Goal: Information Seeking & Learning: Learn about a topic

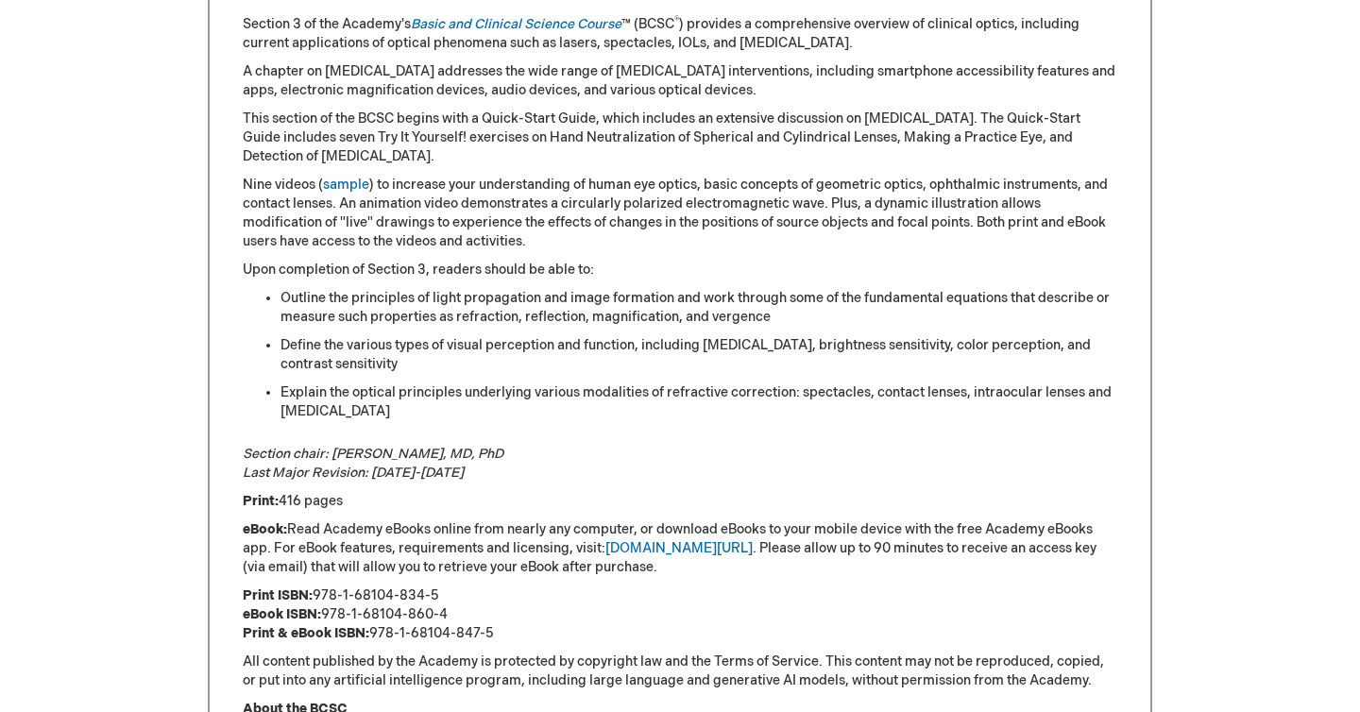
scroll to position [900, 0]
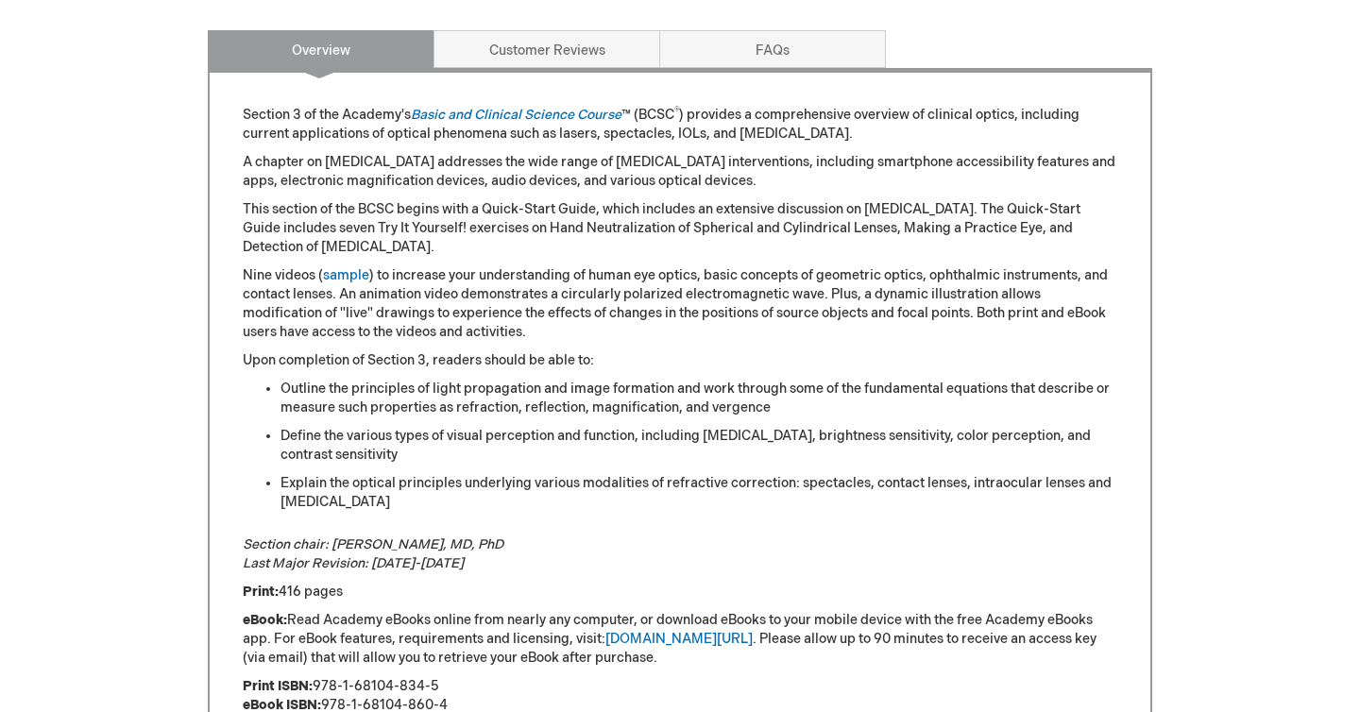
click at [467, 448] on li "Define the various types of visual perception and function, including [MEDICAL_…" at bounding box center [699, 446] width 837 height 38
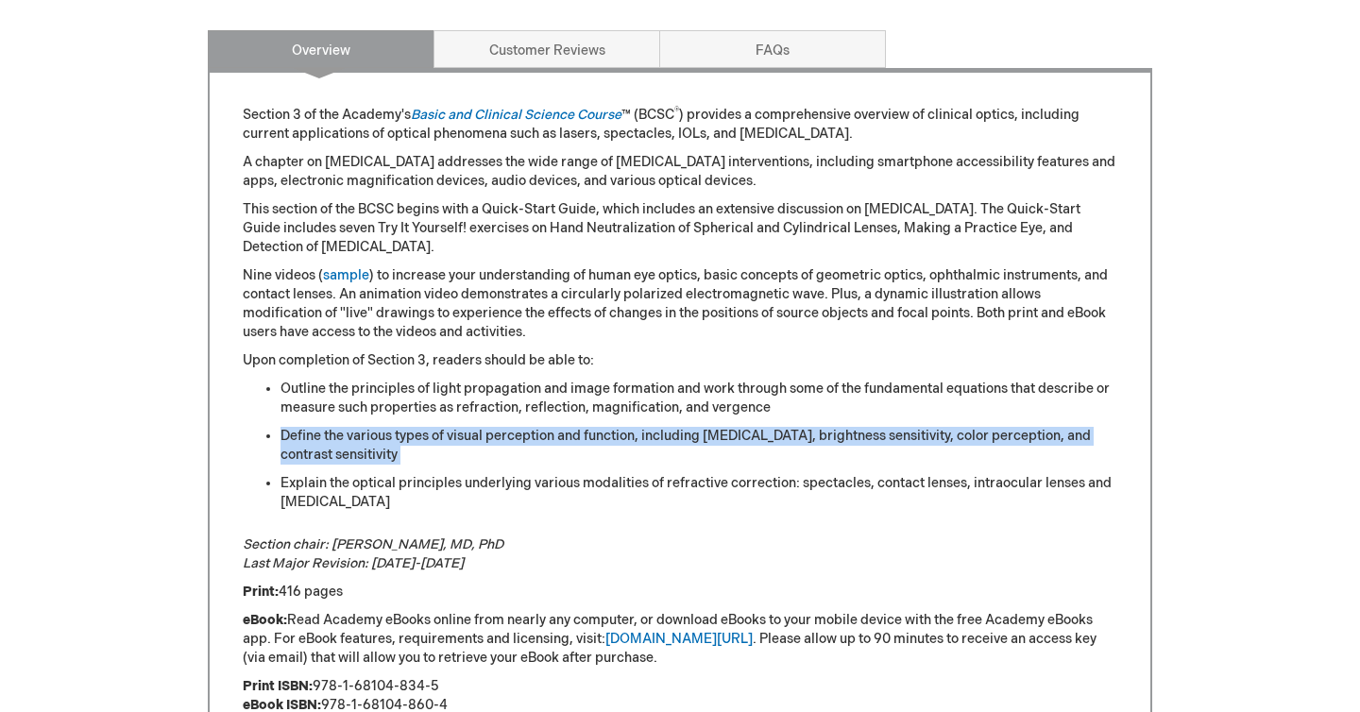
click at [464, 468] on ul "Outline the principles of light propagation and image formation and work throug…" at bounding box center [680, 446] width 875 height 132
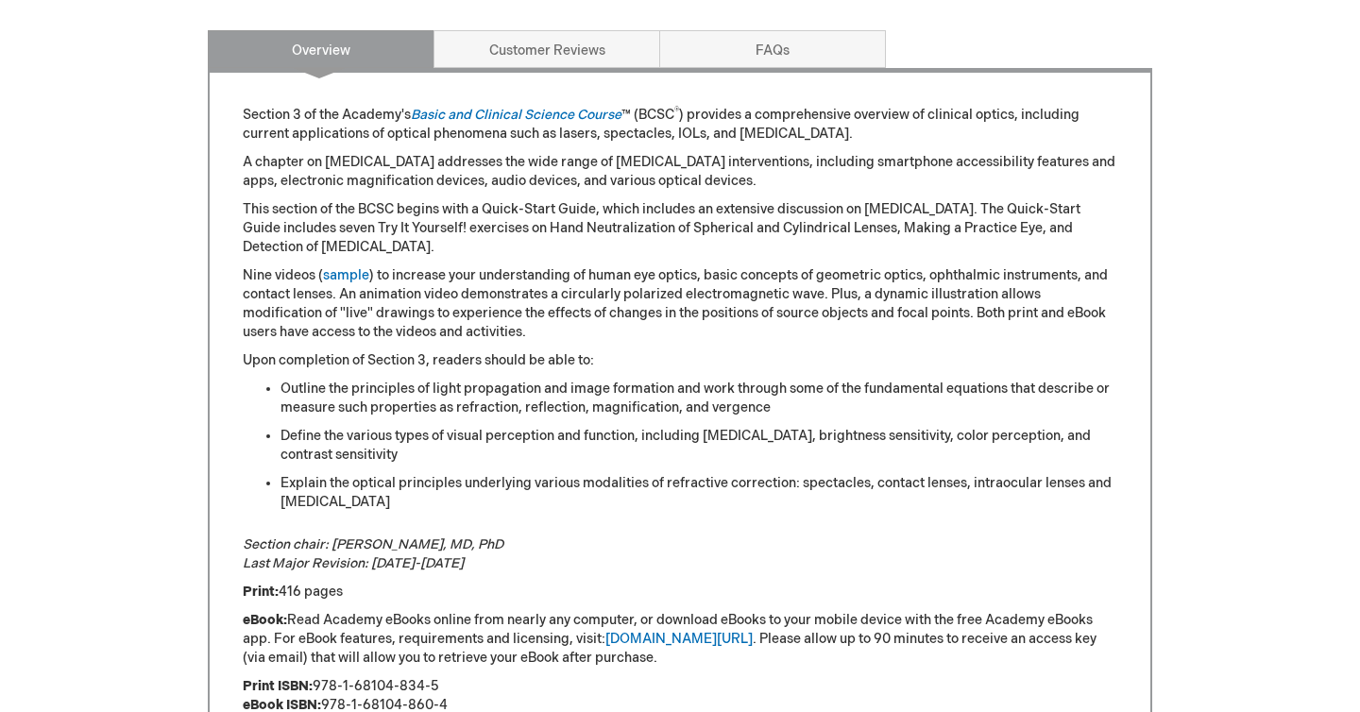
click at [460, 489] on li "Explain the optical principles underlying various modalities of refractive corr…" at bounding box center [699, 493] width 837 height 38
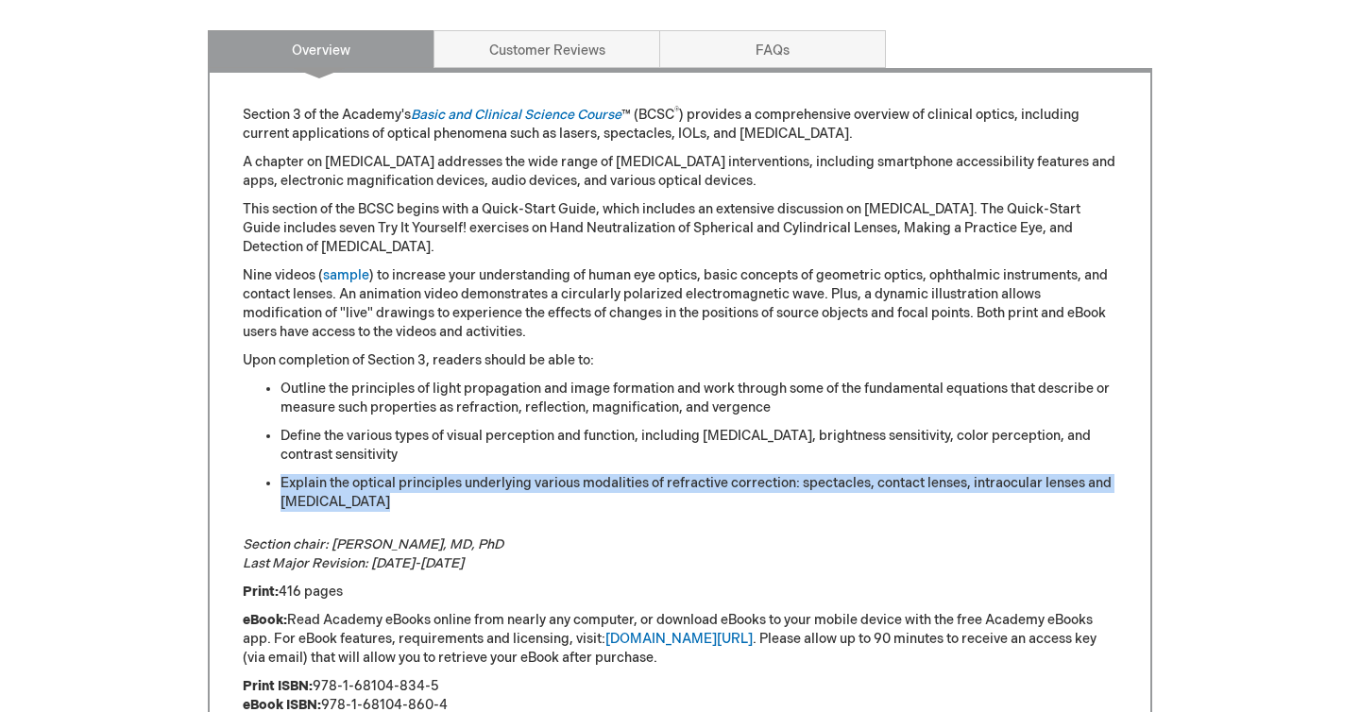
click at [468, 506] on li "Explain the optical principles underlying various modalities of refractive corr…" at bounding box center [699, 493] width 837 height 38
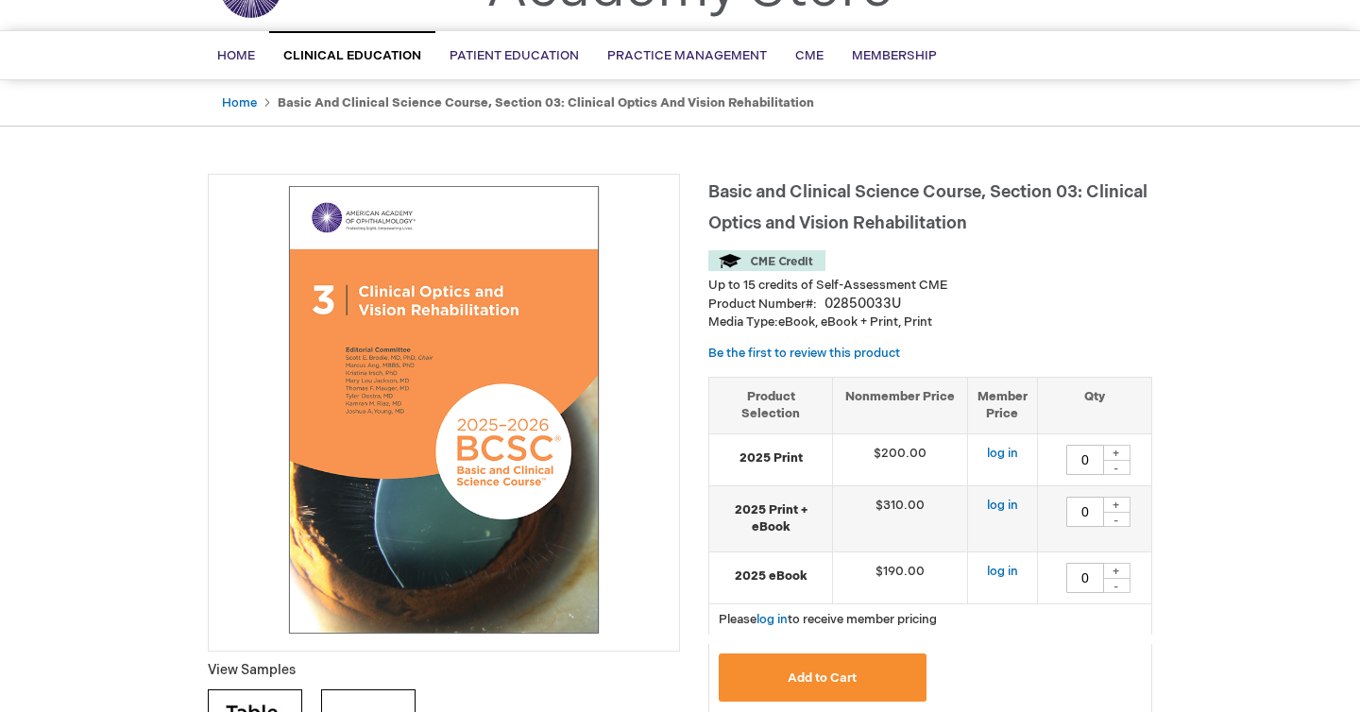
scroll to position [0, 0]
